Goal: Check status: Check status

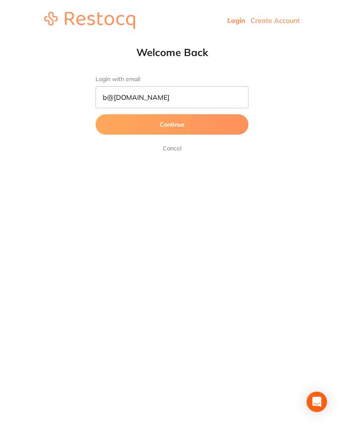
type input "b@[DOMAIN_NAME]"
click at [195, 123] on button "Continue" at bounding box center [172, 124] width 153 height 20
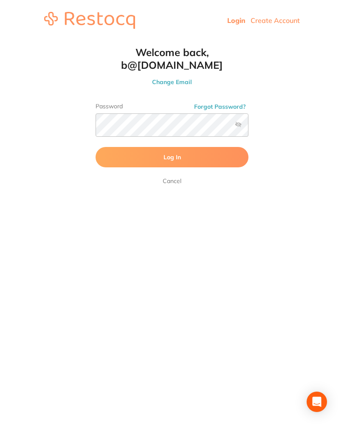
click at [216, 154] on button "Log In" at bounding box center [172, 157] width 153 height 20
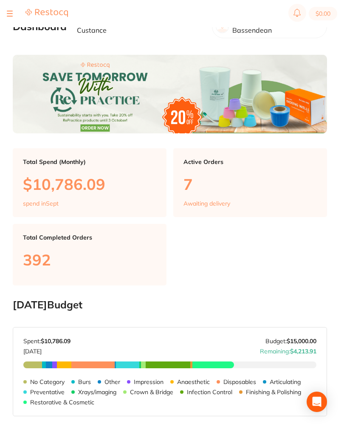
click at [8, 13] on button at bounding box center [10, 13] width 6 height 1
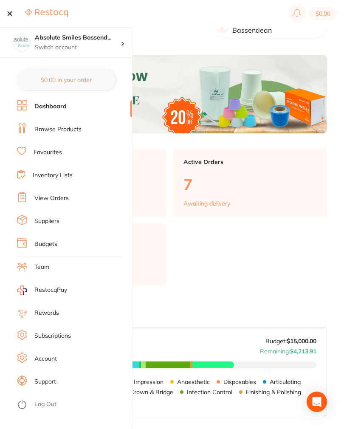
click at [50, 196] on link "View Orders" at bounding box center [51, 198] width 34 height 8
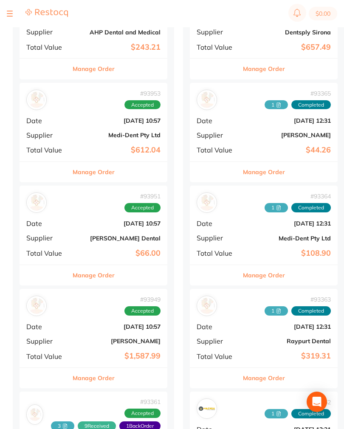
scroll to position [241, 0]
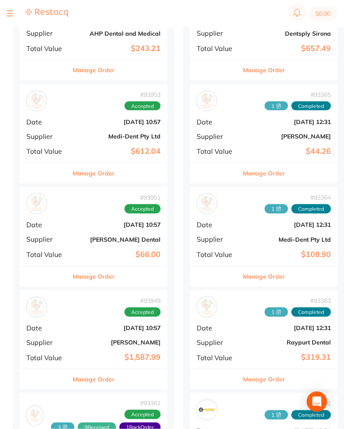
click at [77, 127] on div "# 93953 Accepted Date [DATE] 10:57 Supplier Medi-Dent Pty Ltd Total Value $612.…" at bounding box center [94, 123] width 148 height 79
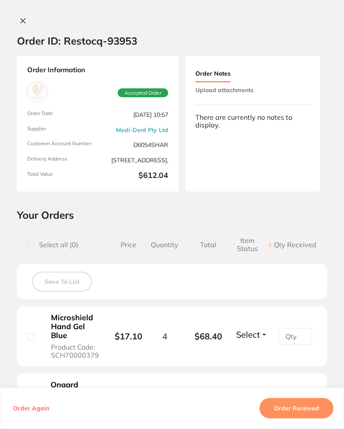
click at [248, 85] on button "Upload attachments" at bounding box center [224, 89] width 58 height 15
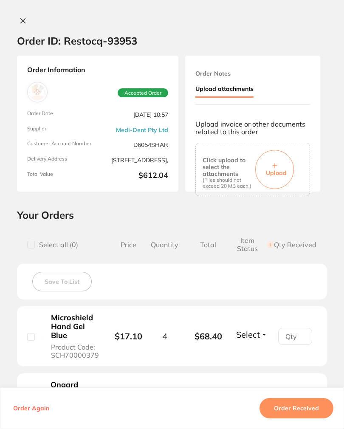
click at [278, 156] on button "Upload" at bounding box center [274, 169] width 39 height 39
click at [316, 416] on button "Order Received" at bounding box center [296, 408] width 74 height 20
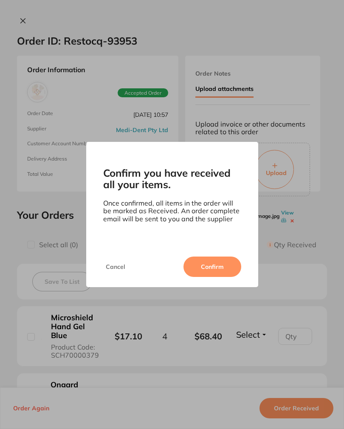
click at [222, 268] on button "Confirm" at bounding box center [212, 266] width 58 height 20
